Goal: Task Accomplishment & Management: Complete application form

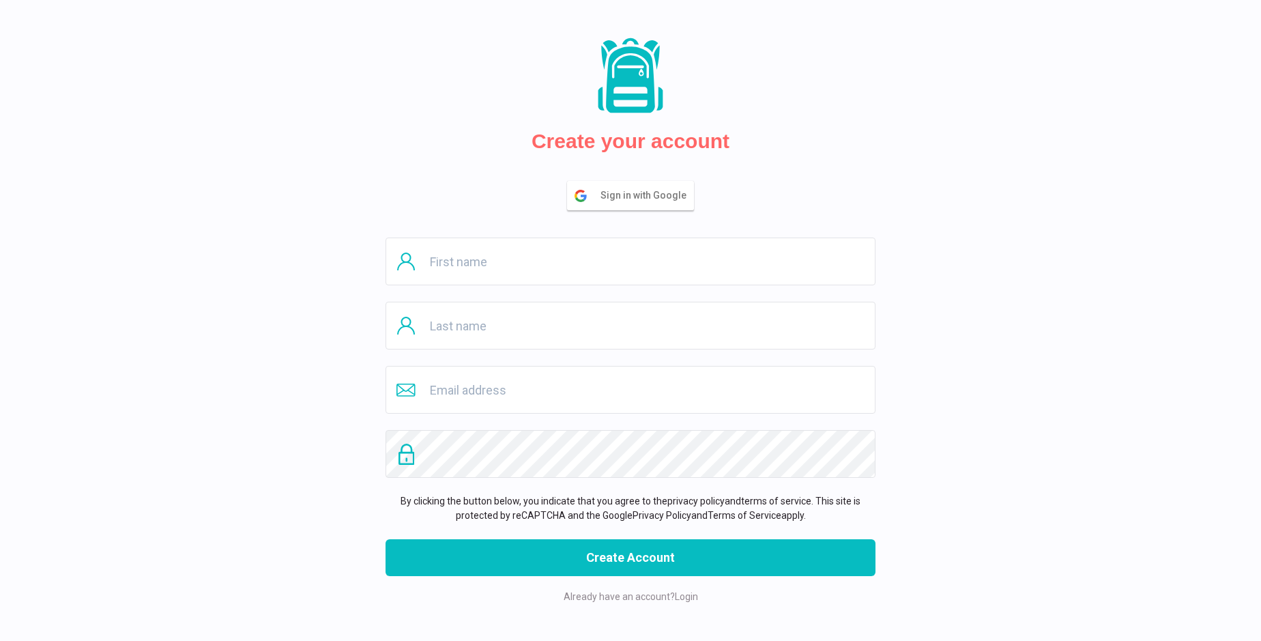
click at [630, 261] on input "text" at bounding box center [631, 261] width 490 height 48
type input "[PERSON_NAME]"
click at [630, 325] on input "text" at bounding box center [631, 326] width 490 height 48
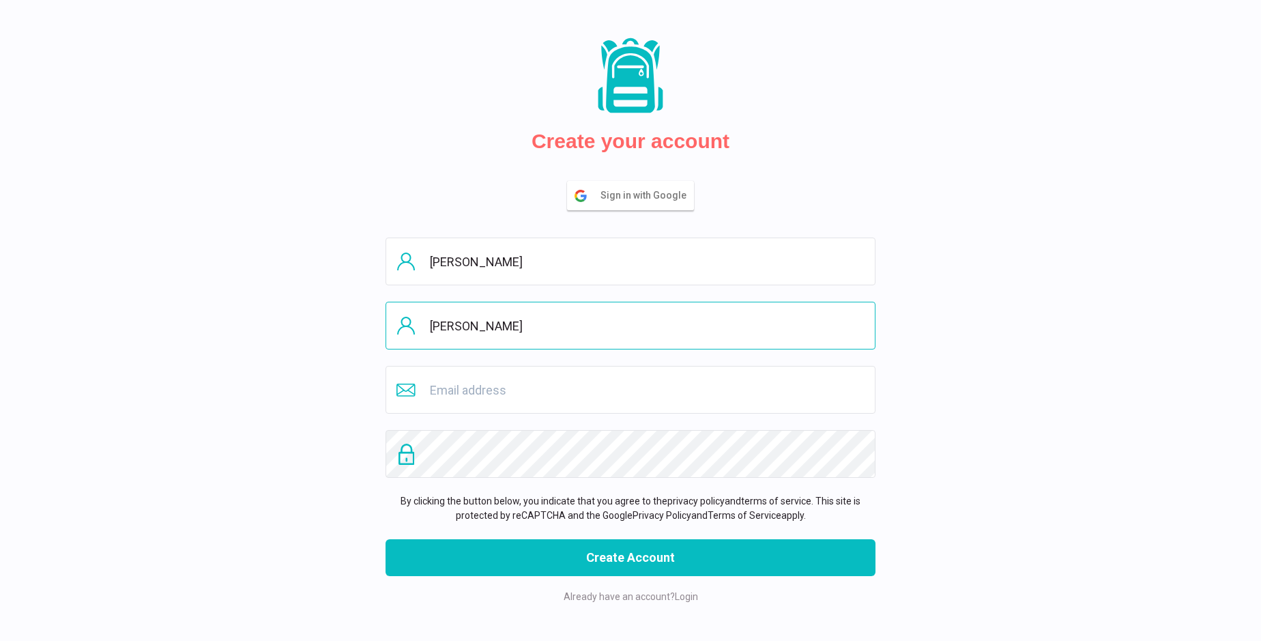
type input "[PERSON_NAME]"
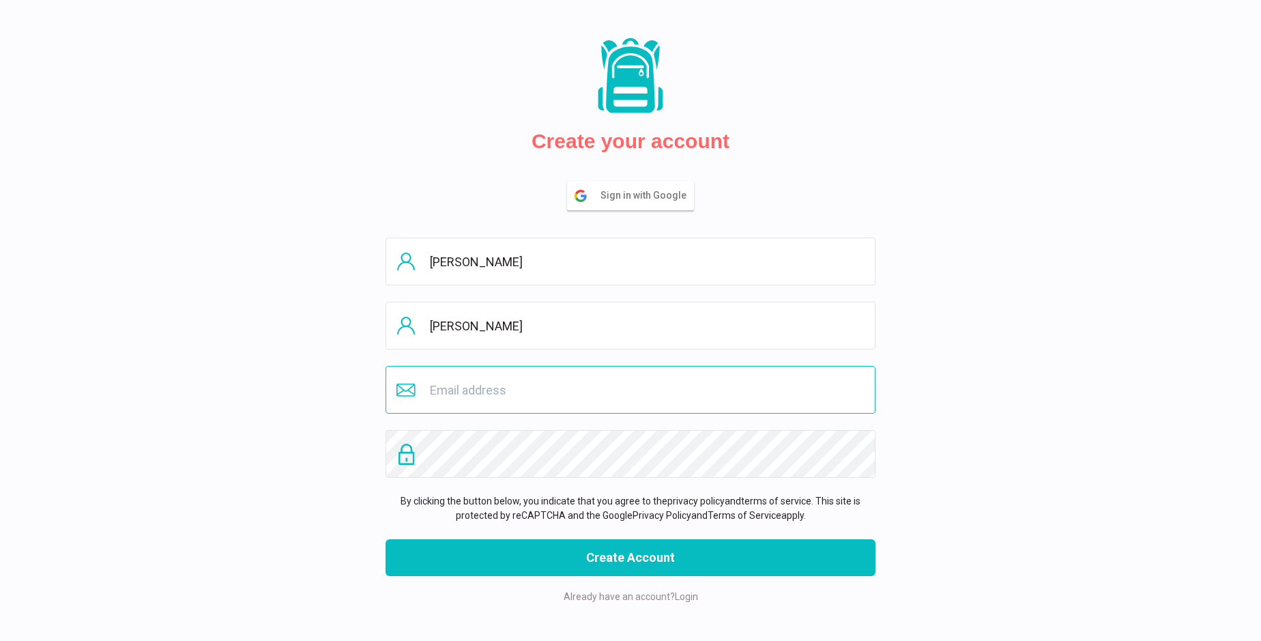
click at [630, 390] on input "email" at bounding box center [631, 390] width 490 height 48
type input "[EMAIL_ADDRESS][DOMAIN_NAME]"
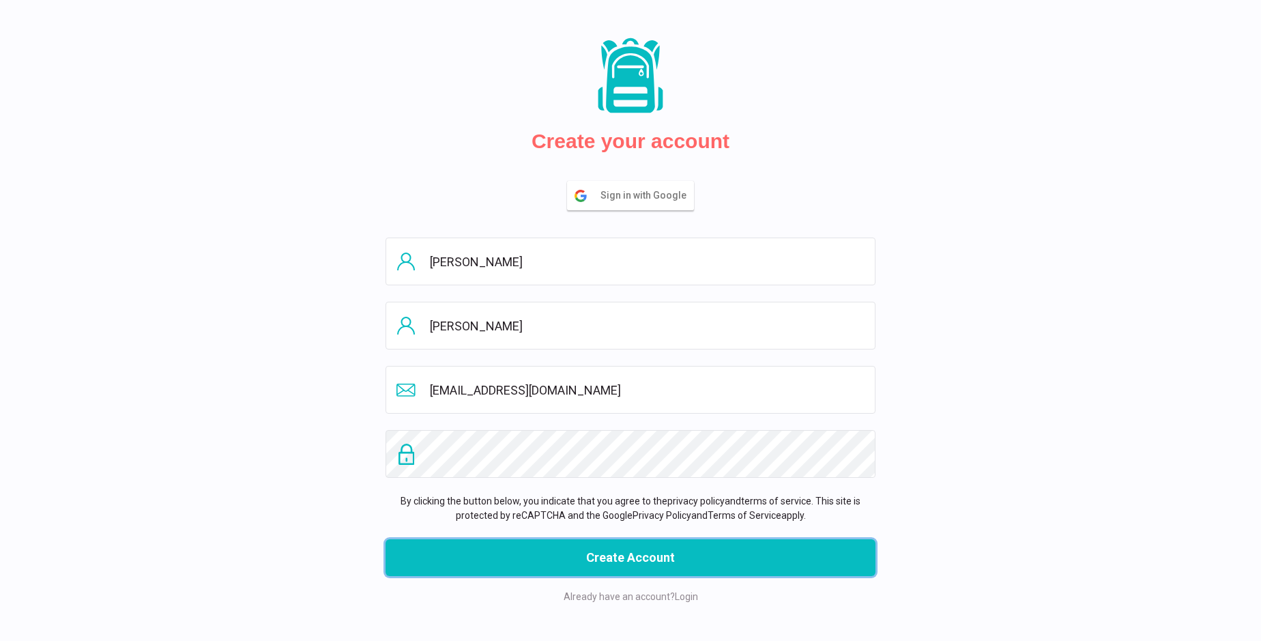
click at [630, 557] on button "Create Account" at bounding box center [631, 557] width 490 height 37
